Goal: Task Accomplishment & Management: Use online tool/utility

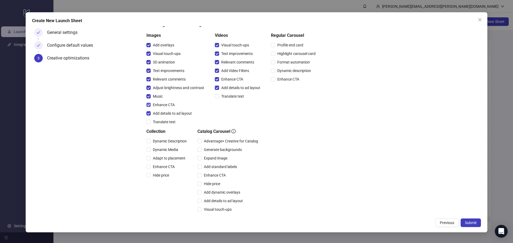
scroll to position [83, 0]
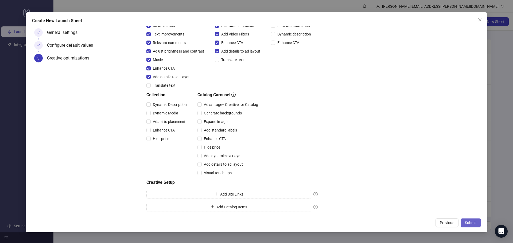
click at [478, 226] on button "Submit" at bounding box center [470, 223] width 20 height 9
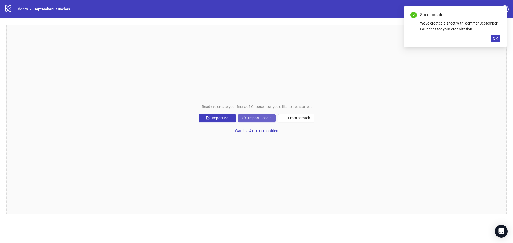
click at [249, 120] on span "Import Assets" at bounding box center [259, 118] width 23 height 4
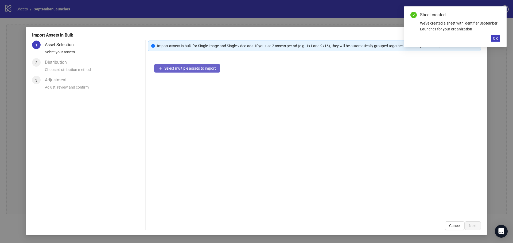
click at [202, 68] on span "Select multiple assets to import" at bounding box center [190, 68] width 52 height 4
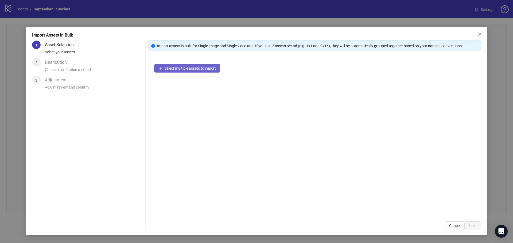
click at [195, 70] on span "Select multiple assets to import" at bounding box center [190, 68] width 52 height 4
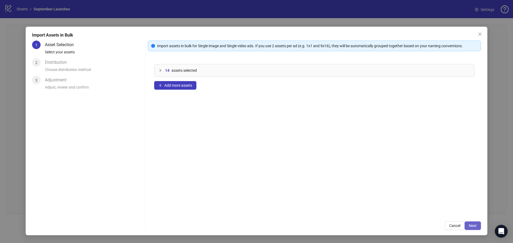
click at [473, 223] on button "Next" at bounding box center [472, 226] width 16 height 9
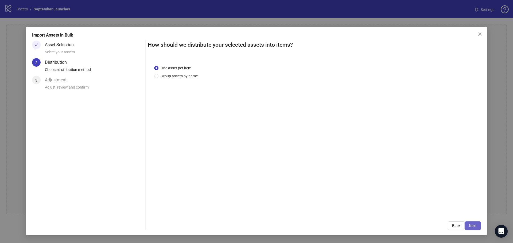
click at [469, 223] on button "Next" at bounding box center [472, 226] width 16 height 9
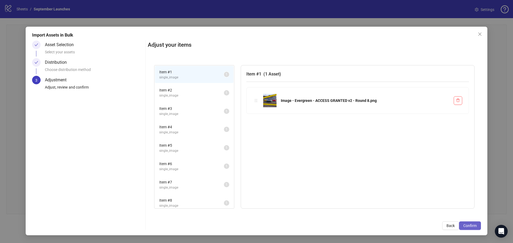
click at [468, 224] on span "Confirm" at bounding box center [469, 226] width 13 height 4
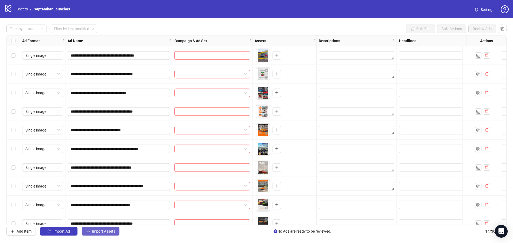
click at [102, 232] on span "Import Assets" at bounding box center [103, 231] width 23 height 4
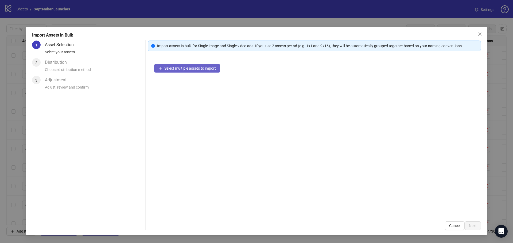
click at [194, 68] on span "Select multiple assets to import" at bounding box center [190, 68] width 52 height 4
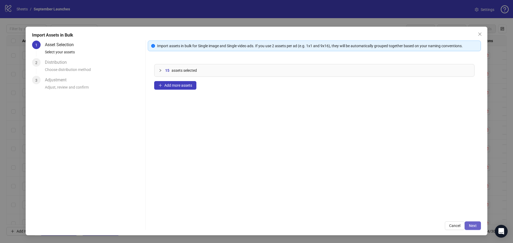
click at [474, 225] on span "Next" at bounding box center [473, 226] width 8 height 4
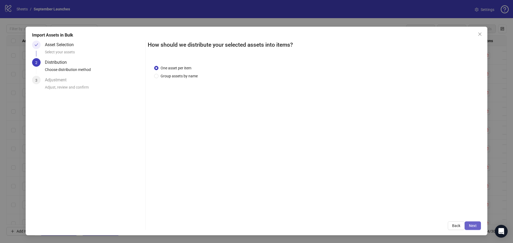
click at [472, 224] on span "Next" at bounding box center [473, 226] width 8 height 4
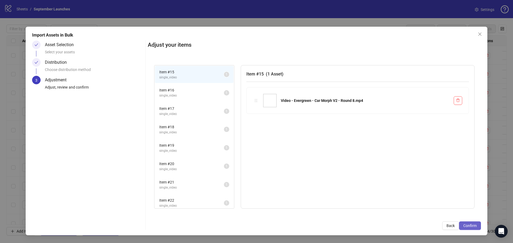
click at [469, 226] on span "Confirm" at bounding box center [469, 226] width 13 height 4
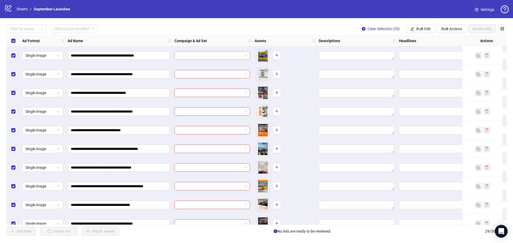
click at [240, 60] on input "search" at bounding box center [210, 56] width 64 height 8
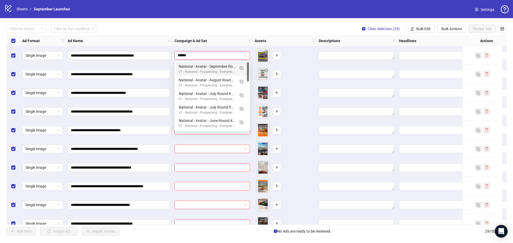
type input "*******"
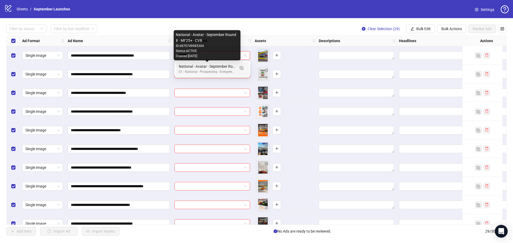
click at [230, 67] on div "National - Avatar - September Round 8 - MF25+ - CVR" at bounding box center [207, 67] width 56 height 6
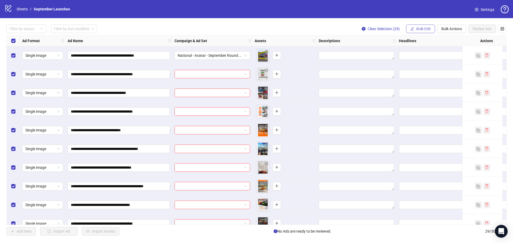
click at [425, 29] on span "Bulk Edit" at bounding box center [423, 29] width 14 height 4
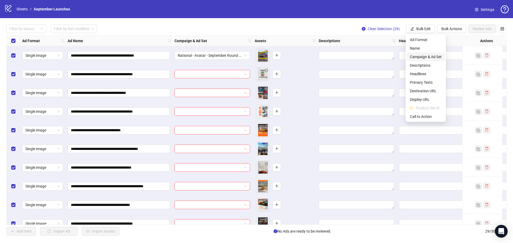
click at [431, 56] on span "Campaign & Ad Set" at bounding box center [426, 57] width 32 height 6
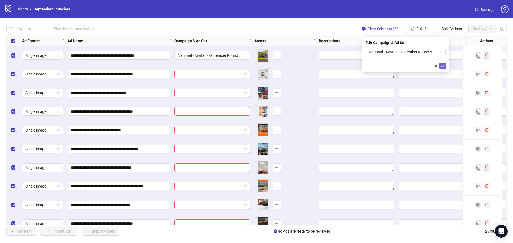
click at [443, 65] on icon "check" at bounding box center [442, 66] width 4 height 4
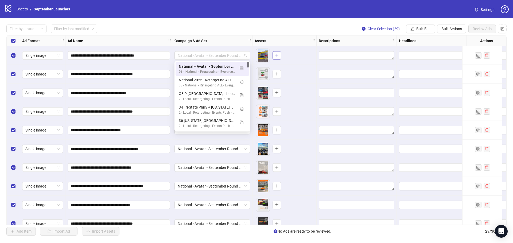
drag, startPoint x: 215, startPoint y: 54, endPoint x: 279, endPoint y: 51, distance: 64.4
click at [279, 36] on div "**********" at bounding box center [328, 36] width 643 height 0
click at [240, 24] on div "**********" at bounding box center [256, 130] width 513 height 224
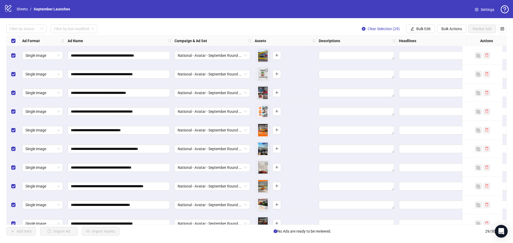
click at [354, 50] on div at bounding box center [356, 55] width 80 height 19
click at [355, 53] on textarea "Edit values" at bounding box center [357, 55] width 76 height 9
click at [357, 63] on textarea at bounding box center [356, 60] width 69 height 14
click at [356, 71] on span "Add" at bounding box center [359, 72] width 7 height 4
click at [387, 72] on icon "delete" at bounding box center [388, 71] width 3 height 3
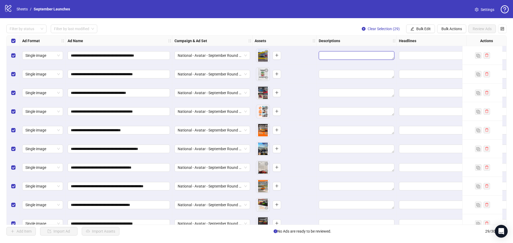
click at [340, 57] on textarea "Edit values" at bounding box center [357, 55] width 76 height 9
click at [337, 57] on textarea at bounding box center [356, 60] width 69 height 14
click at [416, 28] on span "Bulk Edit" at bounding box center [423, 29] width 14 height 4
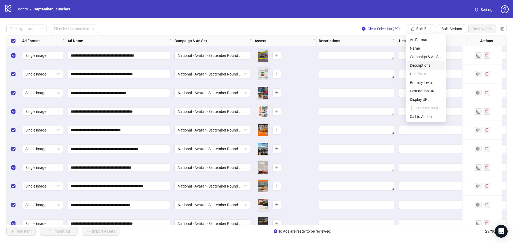
click at [419, 68] on span "Descriptions" at bounding box center [426, 65] width 32 height 6
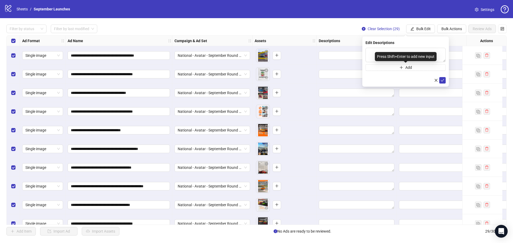
click at [381, 57] on div "Press Shift+Enter to add new input" at bounding box center [406, 56] width 62 height 9
click at [375, 53] on div "Press Shift+Enter to add new input" at bounding box center [406, 56] width 62 height 9
click at [372, 51] on textarea at bounding box center [405, 55] width 80 height 14
paste textarea "**********"
type textarea "**********"
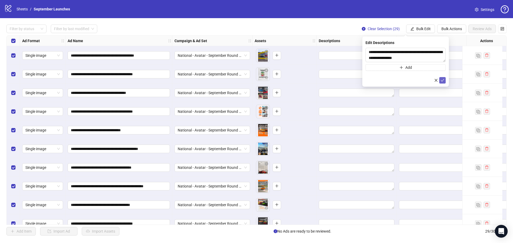
click at [445, 81] on button "submit" at bounding box center [442, 80] width 6 height 6
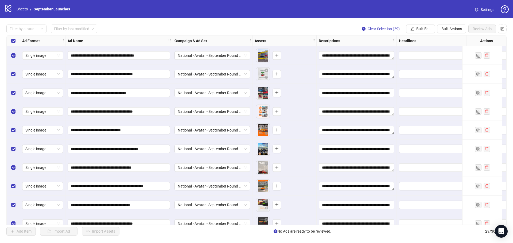
click at [322, 27] on div "Filter by status Filter by last modified Clear Selection (29) Bulk Edit Bulk Ac…" at bounding box center [256, 29] width 500 height 9
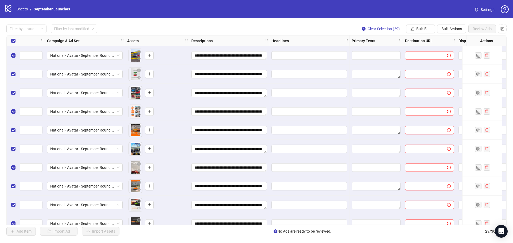
scroll to position [0, 129]
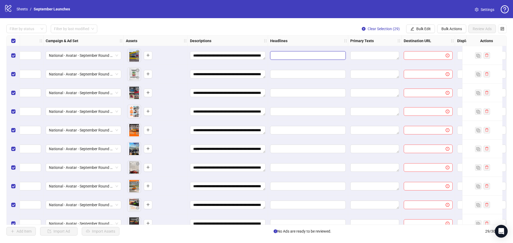
click at [328, 56] on input "Edit values" at bounding box center [307, 56] width 68 height 6
click at [293, 56] on input "text" at bounding box center [307, 57] width 69 height 9
paste input "**********"
type input "**********"
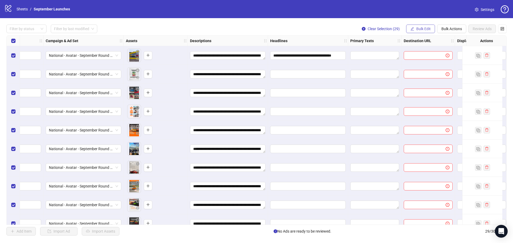
click at [418, 27] on span "Bulk Edit" at bounding box center [423, 29] width 14 height 4
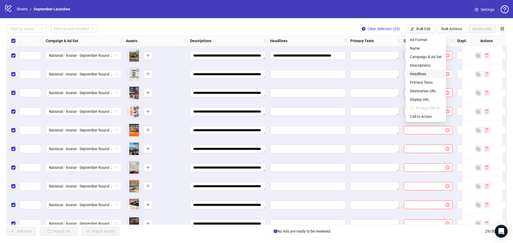
click at [419, 74] on span "Headlines" at bounding box center [426, 74] width 32 height 6
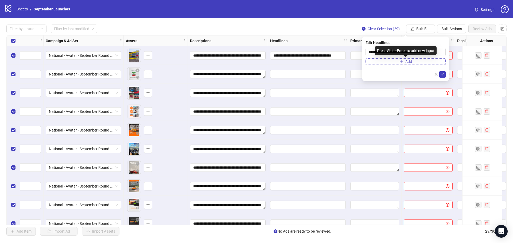
click at [402, 60] on icon "plus" at bounding box center [401, 62] width 4 height 4
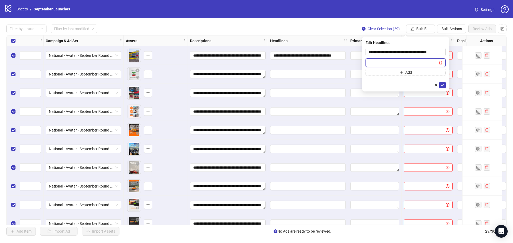
click at [439, 61] on icon "delete" at bounding box center [440, 63] width 4 height 4
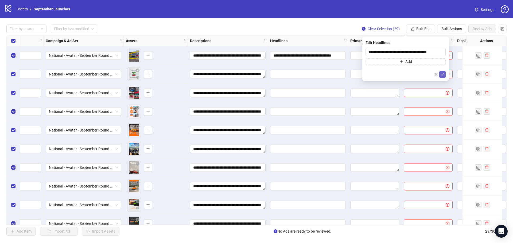
click at [443, 73] on icon "check" at bounding box center [442, 75] width 4 height 4
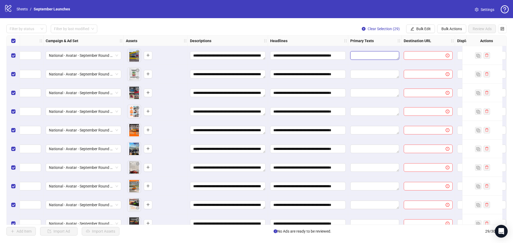
click at [389, 57] on textarea "Edit values" at bounding box center [374, 55] width 49 height 9
click at [431, 26] on button "Bulk Edit" at bounding box center [420, 29] width 29 height 9
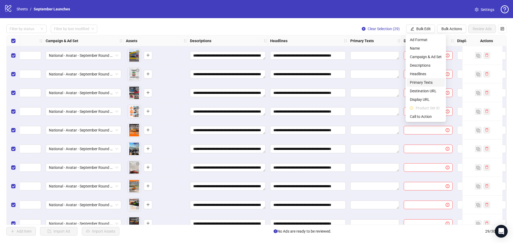
click at [424, 84] on span "Primary Texts" at bounding box center [426, 83] width 32 height 6
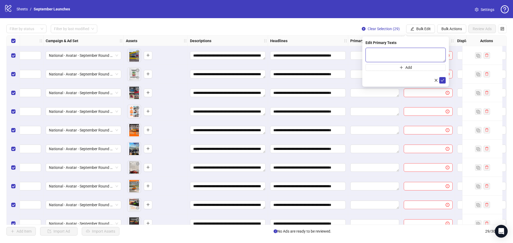
click at [384, 54] on textarea at bounding box center [405, 55] width 80 height 14
click at [391, 57] on textarea at bounding box center [405, 55] width 80 height 14
paste textarea "**********"
type textarea "**********"
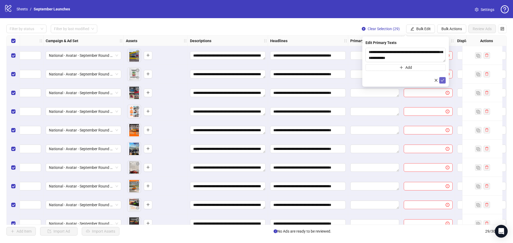
click at [442, 81] on icon "check" at bounding box center [442, 81] width 4 height 4
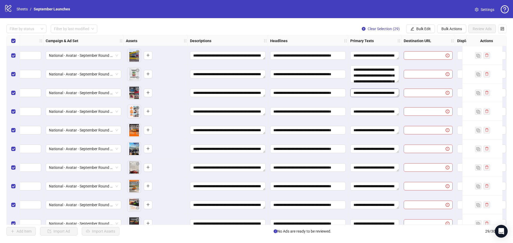
drag, startPoint x: 397, startPoint y: 78, endPoint x: 395, endPoint y: 95, distance: 17.2
click at [395, 36] on div "**********" at bounding box center [240, 36] width 724 height 0
click at [421, 29] on span "Bulk Edit" at bounding box center [423, 29] width 14 height 4
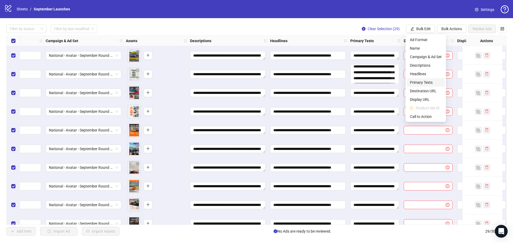
click at [427, 83] on span "Primary Texts" at bounding box center [426, 83] width 32 height 6
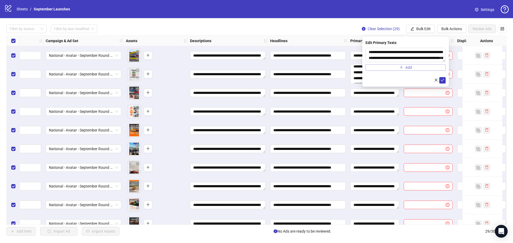
click at [419, 66] on button "Add" at bounding box center [405, 67] width 80 height 6
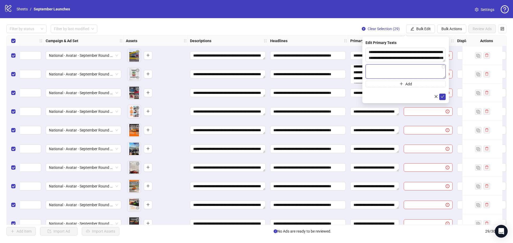
click at [389, 74] on textarea at bounding box center [405, 71] width 80 height 14
paste textarea "**********"
type textarea "**********"
click at [444, 95] on button "submit" at bounding box center [442, 97] width 6 height 6
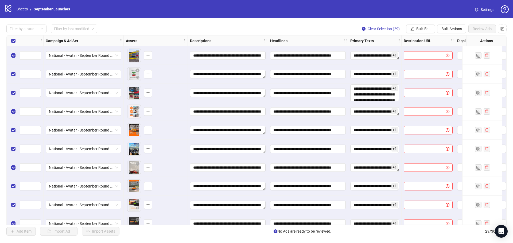
drag, startPoint x: 398, startPoint y: 96, endPoint x: 400, endPoint y: 106, distance: 9.5
click at [400, 36] on div "**********" at bounding box center [240, 36] width 724 height 0
click at [395, 87] on span "+ 1" at bounding box center [394, 88] width 6 height 6
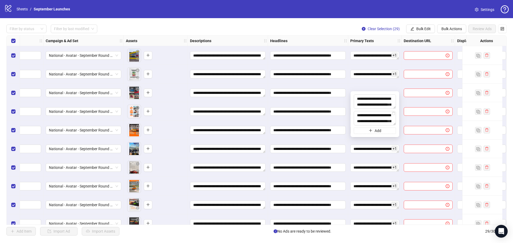
click at [284, 33] on div "**********" at bounding box center [256, 130] width 513 height 224
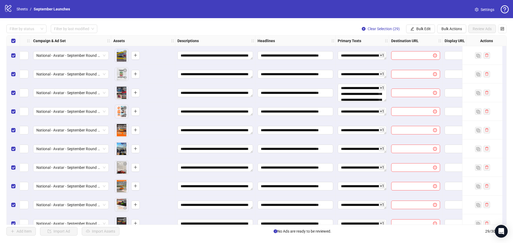
scroll to position [0, 239]
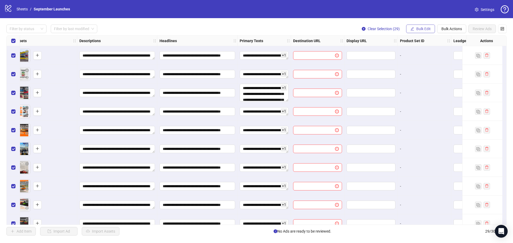
click at [418, 29] on span "Bulk Edit" at bounding box center [423, 29] width 14 height 4
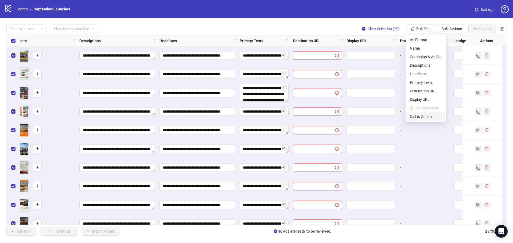
click at [415, 115] on span "Call to Action" at bounding box center [426, 117] width 32 height 6
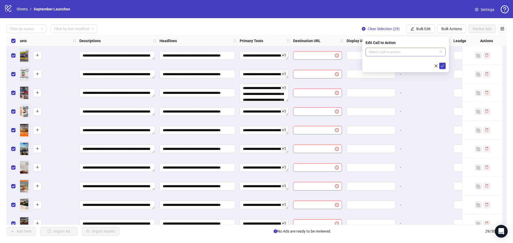
click at [375, 52] on input "search" at bounding box center [402, 52] width 69 height 8
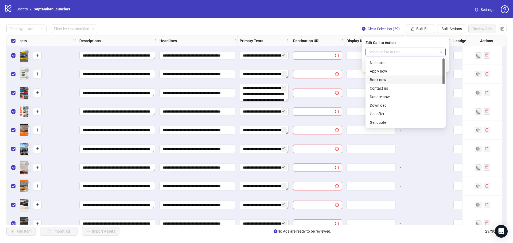
click at [383, 78] on div "Book now" at bounding box center [406, 80] width 72 height 6
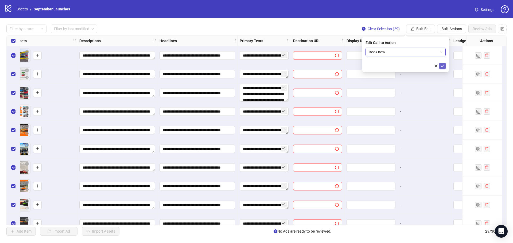
click at [444, 65] on icon "check" at bounding box center [442, 66] width 4 height 4
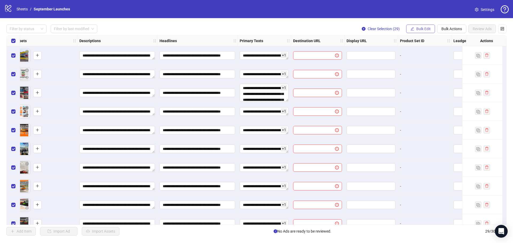
click at [414, 28] on button "Bulk Edit" at bounding box center [420, 29] width 29 height 9
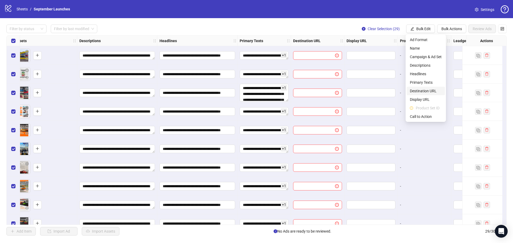
click at [423, 89] on span "Destination URL" at bounding box center [426, 91] width 32 height 6
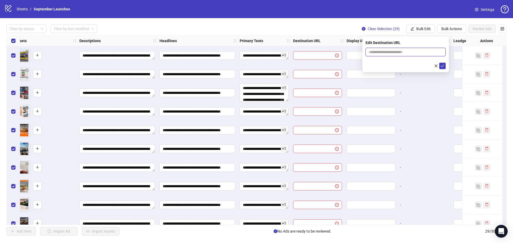
click at [386, 53] on input "text" at bounding box center [402, 52] width 69 height 6
paste input "**********"
type input "**********"
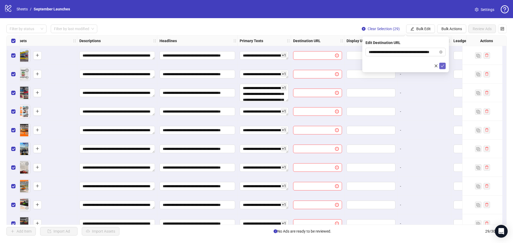
click at [442, 65] on icon "check" at bounding box center [442, 66] width 4 height 4
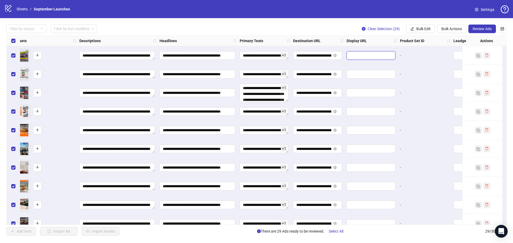
click at [358, 58] on input "text" at bounding box center [370, 56] width 41 height 6
click at [429, 31] on span "Bulk Edit" at bounding box center [423, 29] width 14 height 4
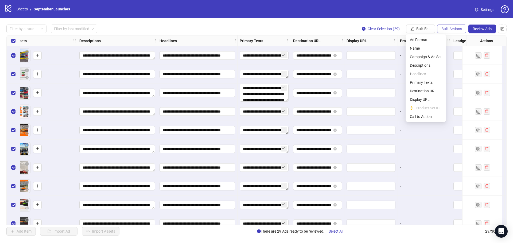
click at [449, 29] on span "Bulk Actions" at bounding box center [451, 29] width 21 height 4
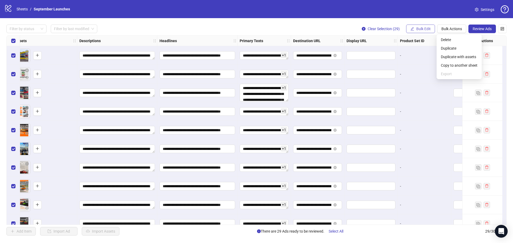
click at [419, 27] on span "Bulk Edit" at bounding box center [423, 29] width 14 height 4
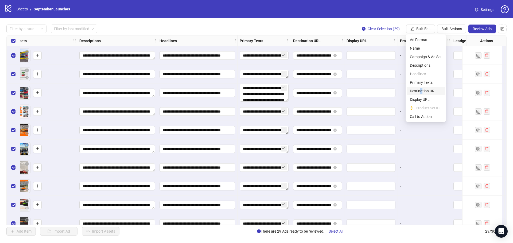
click at [421, 90] on span "Destination URL" at bounding box center [426, 91] width 32 height 6
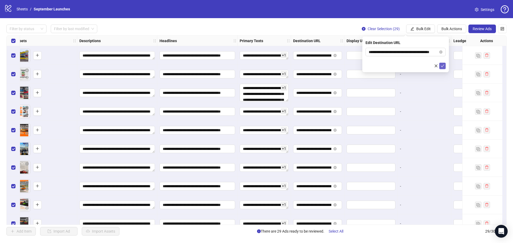
click at [441, 66] on icon "check" at bounding box center [442, 66] width 4 height 4
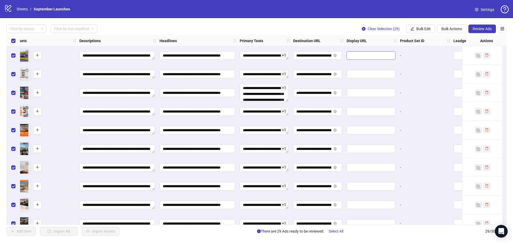
click at [364, 52] on span at bounding box center [370, 55] width 49 height 9
click at [317, 58] on input "**********" at bounding box center [313, 56] width 35 height 6
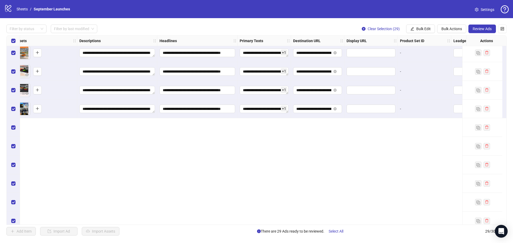
scroll to position [0, 239]
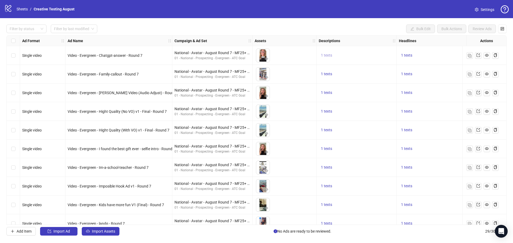
click at [325, 56] on span "1 texts" at bounding box center [326, 55] width 11 height 4
click at [366, 58] on div "Drive Ferraris, Lamborghinis, Porsches, and more at a location near you!" at bounding box center [380, 51] width 44 height 23
click at [374, 56] on div "Drive Ferraris, Lamborghinis, Porsches, and more at a location near you!" at bounding box center [380, 51] width 44 height 23
click at [404, 66] on div "1 of 1" at bounding box center [380, 69] width 67 height 6
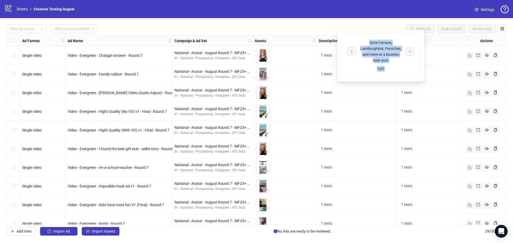
drag, startPoint x: 397, startPoint y: 66, endPoint x: 368, endPoint y: 43, distance: 37.1
click at [367, 43] on div "Drive Ferraris, Lamborghinis, Porsches, and more at a location near you! 1 of 1" at bounding box center [381, 55] width 80 height 45
click at [386, 50] on div "Drive Ferraris, Lamborghinis, Porsches, and more at a location near you!" at bounding box center [380, 51] width 44 height 23
drag, startPoint x: 389, startPoint y: 60, endPoint x: 368, endPoint y: 44, distance: 26.6
click at [368, 44] on div "Drive Ferraris, Lamborghinis, Porsches, and more at a location near you!" at bounding box center [380, 51] width 44 height 23
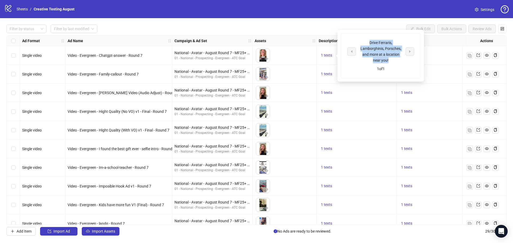
copy div "Drive Ferraris, Lamborghinis, Porsches, and more at a location near you!"
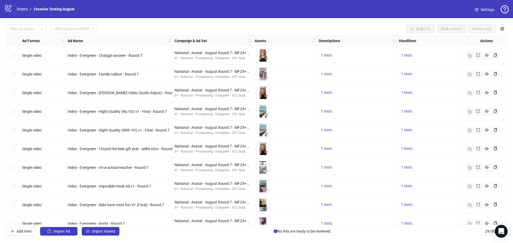
click at [405, 83] on div "1 texts" at bounding box center [437, 74] width 80 height 19
click at [411, 55] on span "1 texts" at bounding box center [406, 55] width 11 height 4
drag, startPoint x: 479, startPoint y: 56, endPoint x: 442, endPoint y: 47, distance: 38.3
click at [442, 47] on div "🏁 Drive Supercars on a Racetrack Near You!" at bounding box center [460, 52] width 44 height 12
copy div "🏁 Drive Supercars on a Racetrack Near You!"
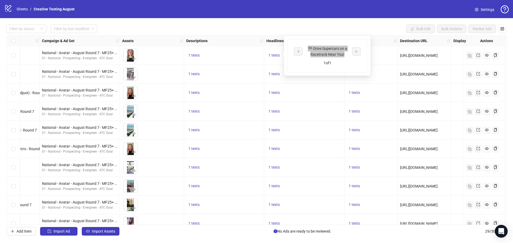
scroll to position [0, 134]
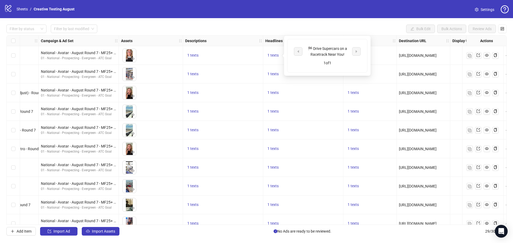
click at [405, 80] on div "https://XtremeXperience.com/Drive-Supercars" at bounding box center [423, 74] width 53 height 19
click at [355, 56] on span "1 texts" at bounding box center [352, 55] width 11 height 4
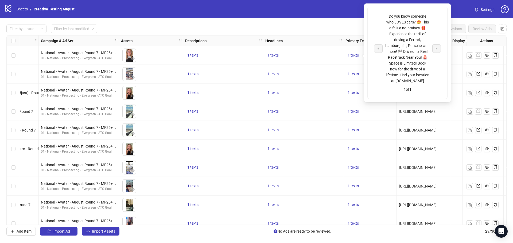
drag, startPoint x: 389, startPoint y: 15, endPoint x: 430, endPoint y: 85, distance: 81.5
click at [430, 84] on div "Do you know someone who LOVES cars? 😍 This gift is a no-brainer! 🎁 Experience t…" at bounding box center [407, 48] width 67 height 70
copy div "Do you know someone who LOVES cars? 😍 This gift is a no-brainer! 🎁 Experience t…"
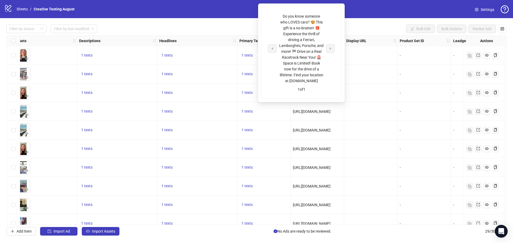
scroll to position [0, 240]
click at [399, 17] on div "logo/logo-mobile Sheets / Creative Testing August Settings" at bounding box center [256, 9] width 513 height 18
